Goal: Task Accomplishment & Management: Use online tool/utility

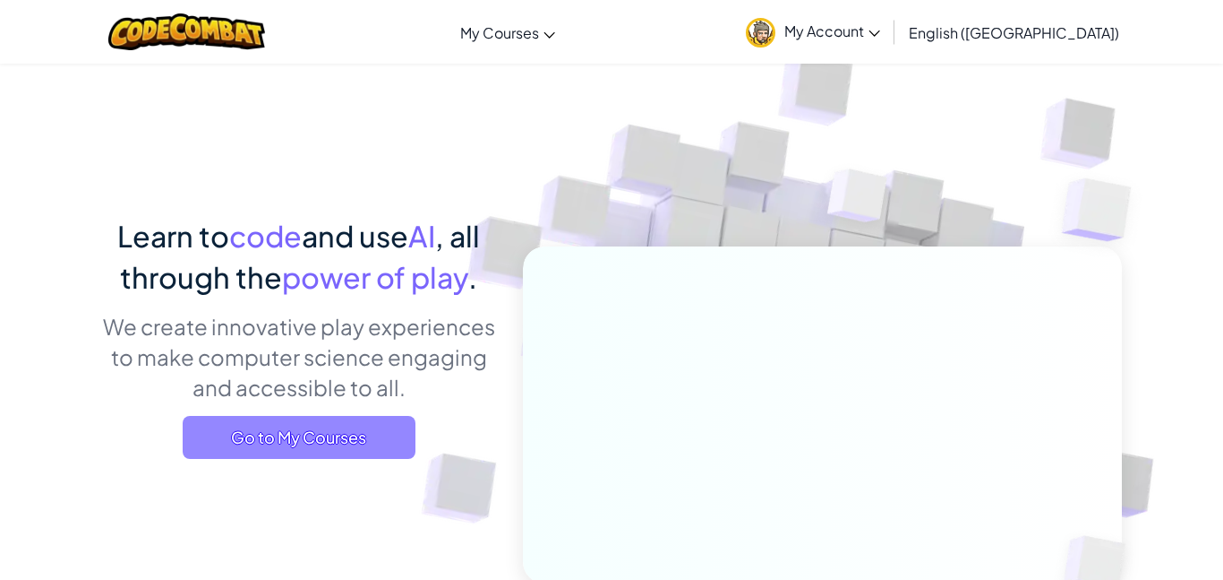
click at [343, 427] on span "Go to My Courses" at bounding box center [299, 437] width 233 height 43
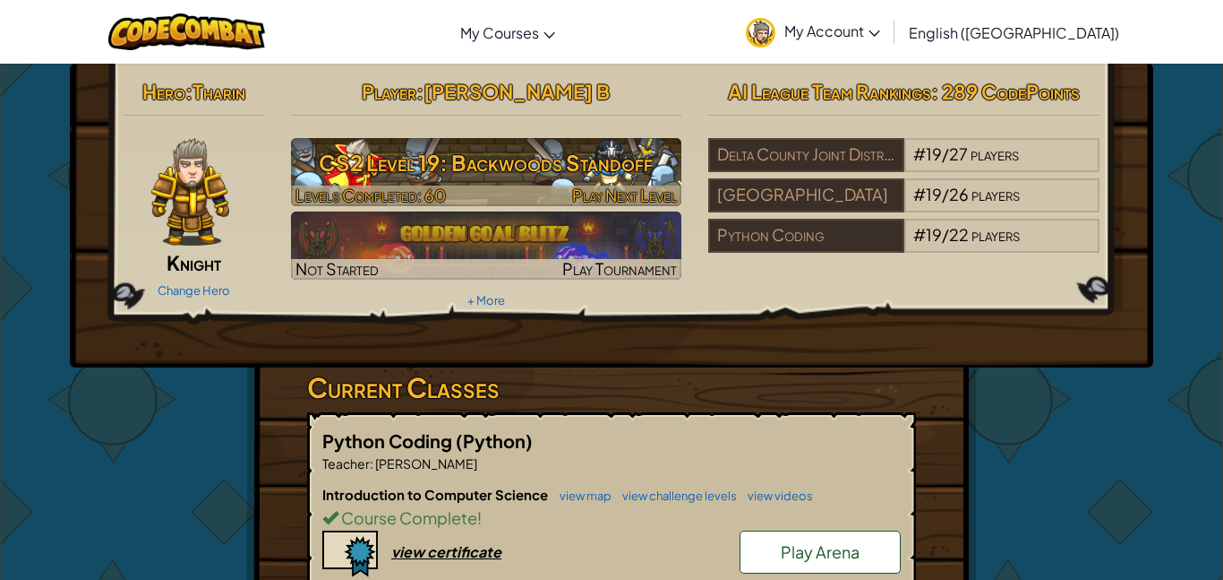
click at [585, 148] on h3 "CS2 Level 19: Backwoods Standoff" at bounding box center [486, 162] width 391 height 40
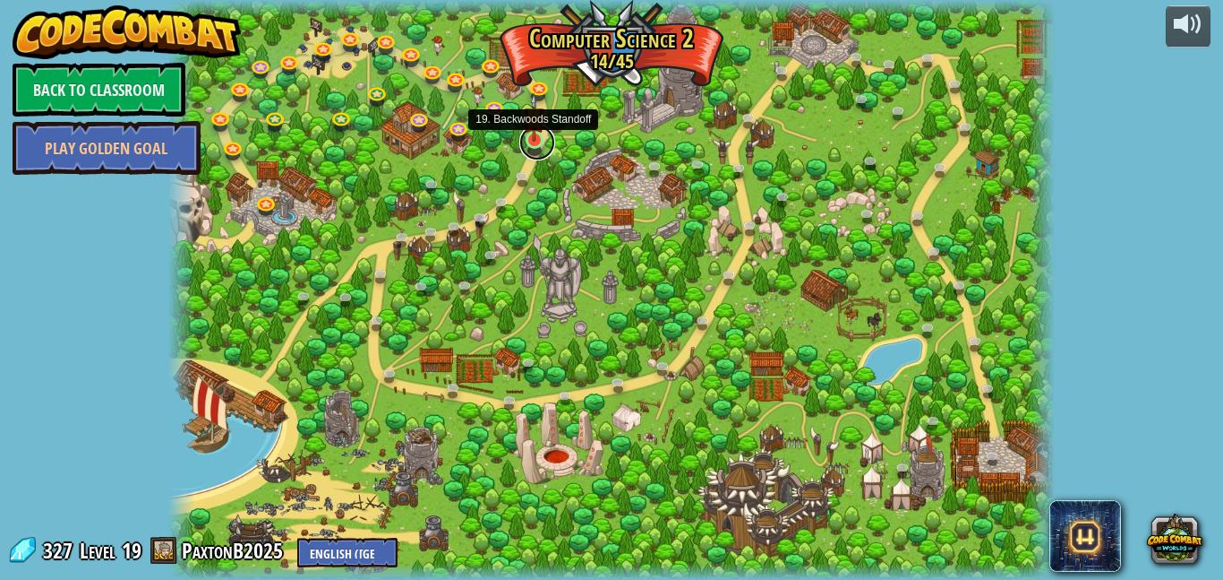
click at [545, 146] on link at bounding box center [537, 142] width 36 height 36
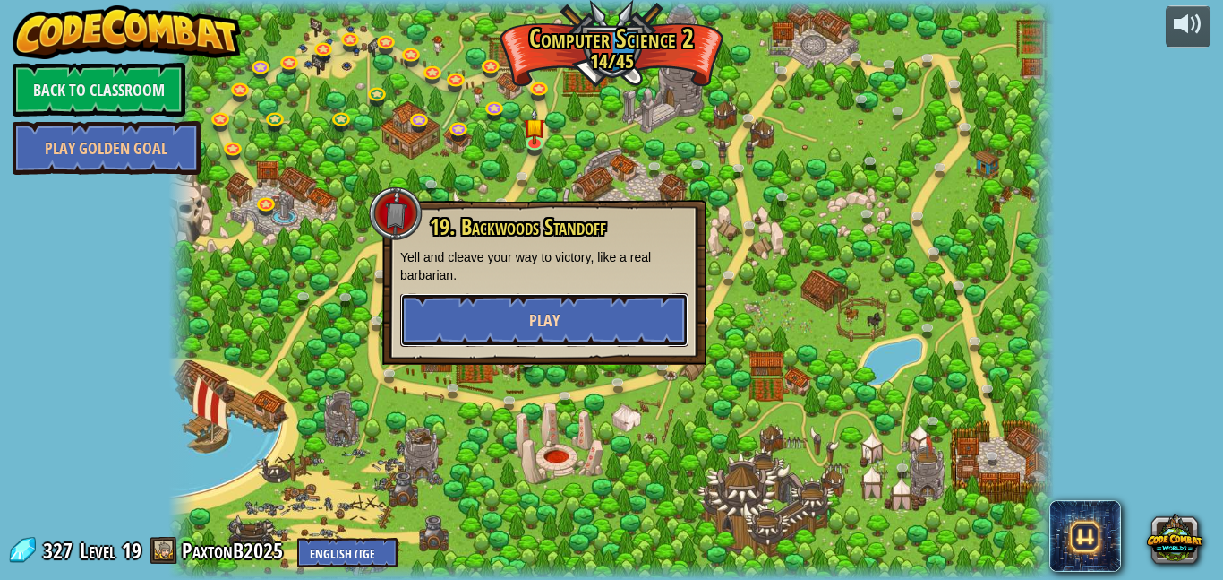
click at [589, 333] on button "Play" at bounding box center [544, 320] width 288 height 54
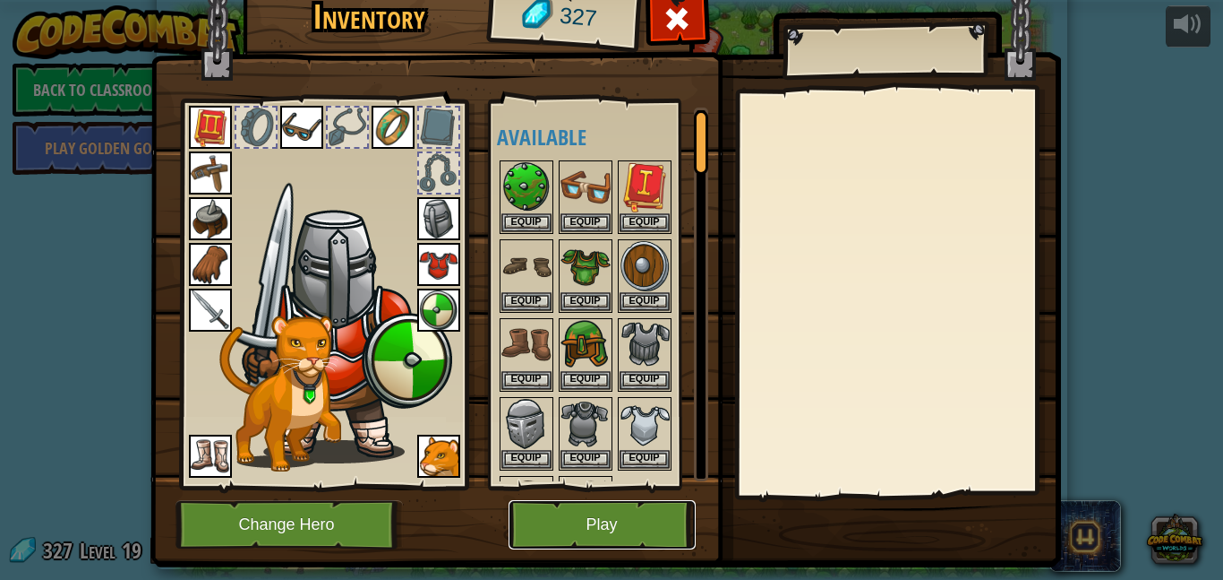
click at [614, 516] on button "Play" at bounding box center [602, 524] width 187 height 49
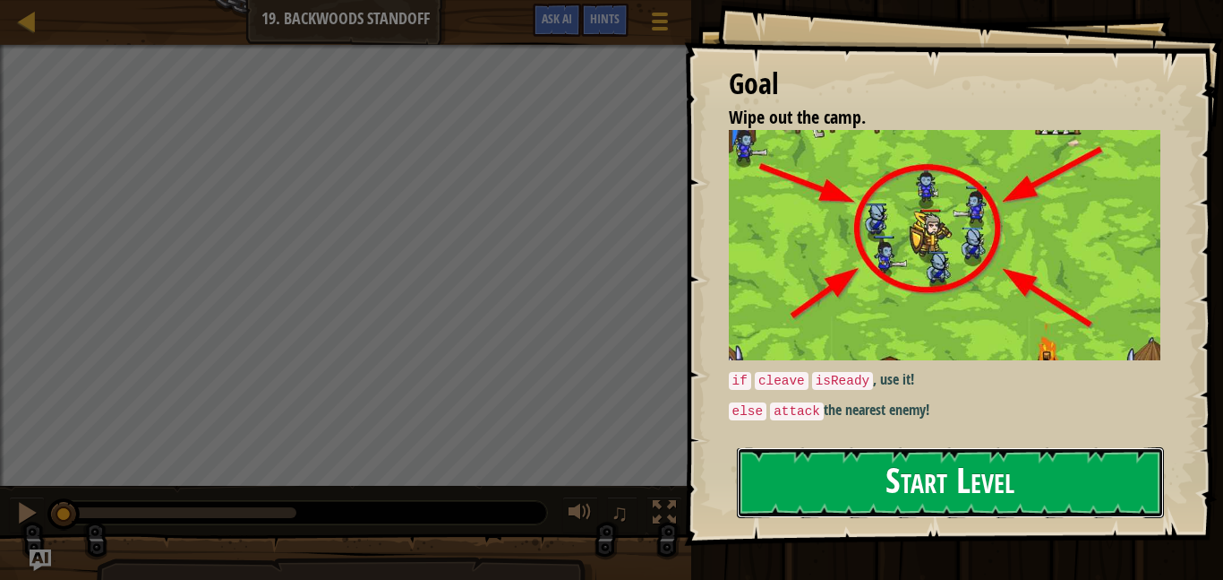
click at [803, 493] on button "Start Level" at bounding box center [950, 482] width 427 height 71
